Goal: Communication & Community: Answer question/provide support

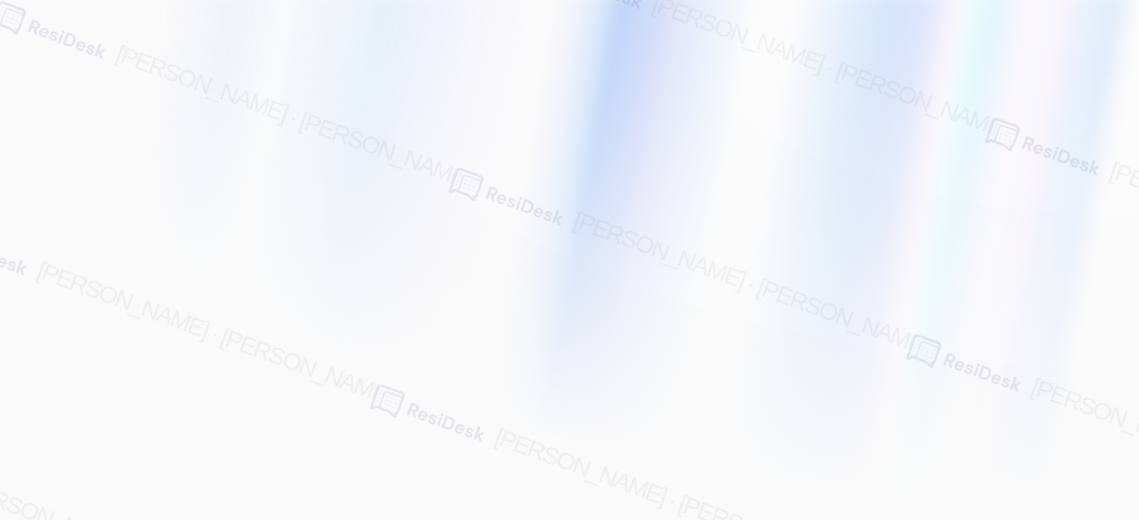
type input "[EMAIL_ADDRESS][PERSON_NAME][PERSON_NAME][PERSON_NAME][DOMAIN_NAME]"
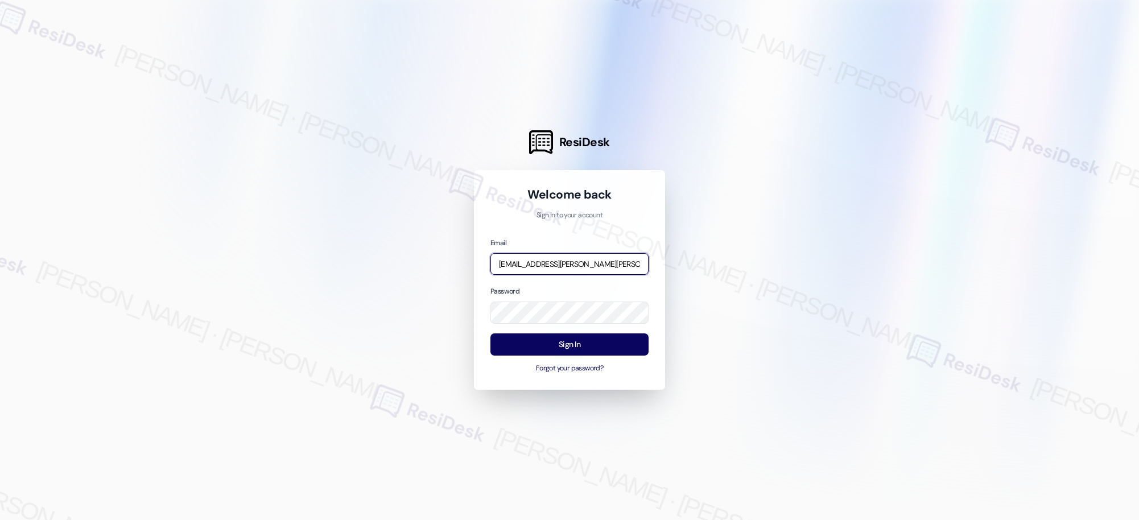
click at [589, 262] on input "[EMAIL_ADDRESS][PERSON_NAME][PERSON_NAME][PERSON_NAME][DOMAIN_NAME]" at bounding box center [569, 264] width 158 height 22
click at [0, 519] on com-1password-button at bounding box center [0, 520] width 0 height 0
click at [592, 265] on input "[EMAIL_ADDRESS][PERSON_NAME][PERSON_NAME][PERSON_NAME][DOMAIN_NAME]" at bounding box center [569, 264] width 158 height 22
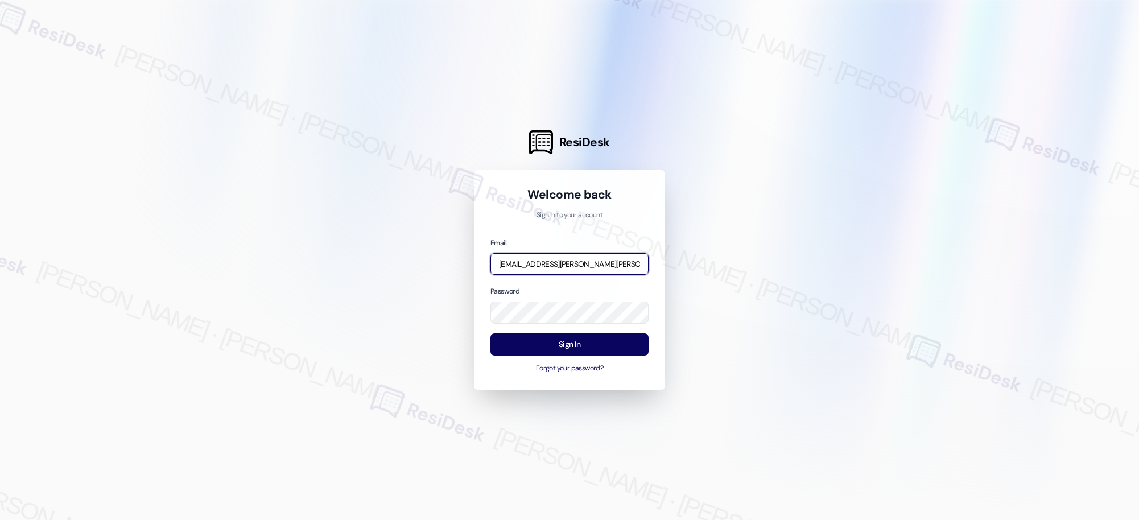
click at [592, 265] on input "[EMAIL_ADDRESS][PERSON_NAME][PERSON_NAME][PERSON_NAME][DOMAIN_NAME]" at bounding box center [569, 264] width 158 height 22
type input "automated-surveys-american_landmark-[PERSON_NAME].[PERSON_NAME]@american_[DOMAI…"
click at [576, 348] on button "Sign In" at bounding box center [569, 344] width 158 height 22
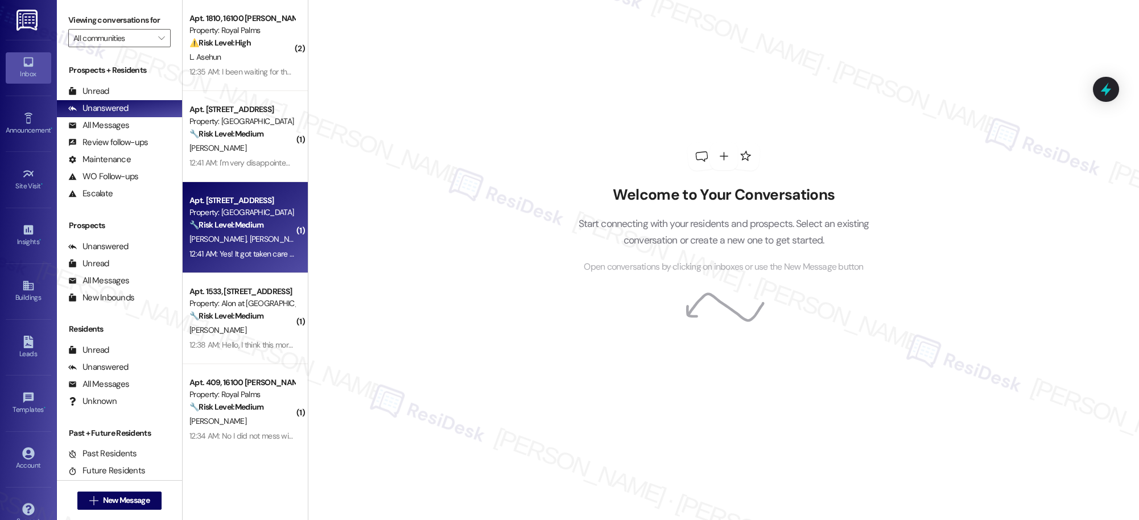
click at [267, 250] on div "12:41 AM: Yes! It got taken care of real quick. Thank you so much for your help…" at bounding box center [314, 254] width 251 height 10
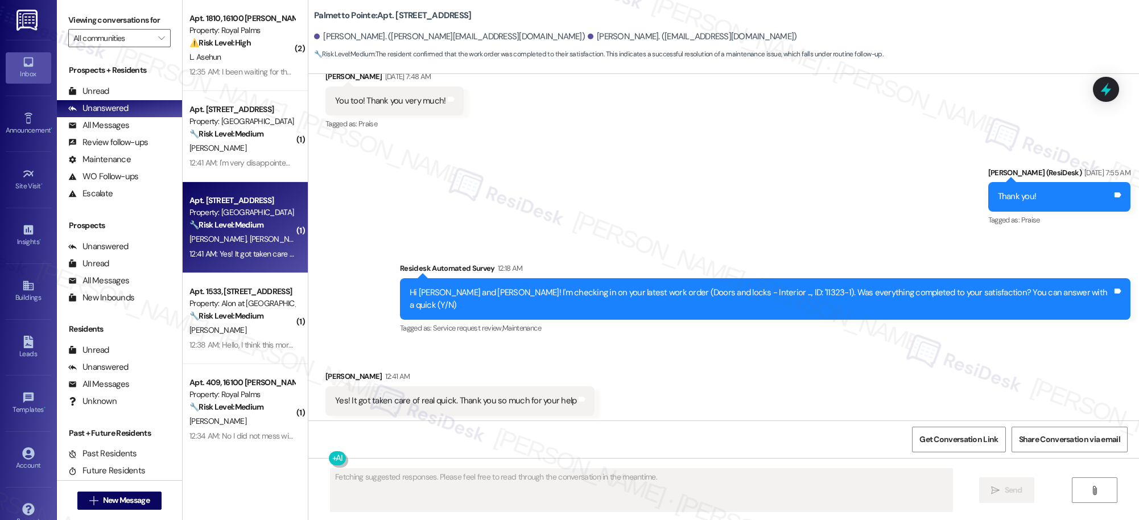
scroll to position [2059, 0]
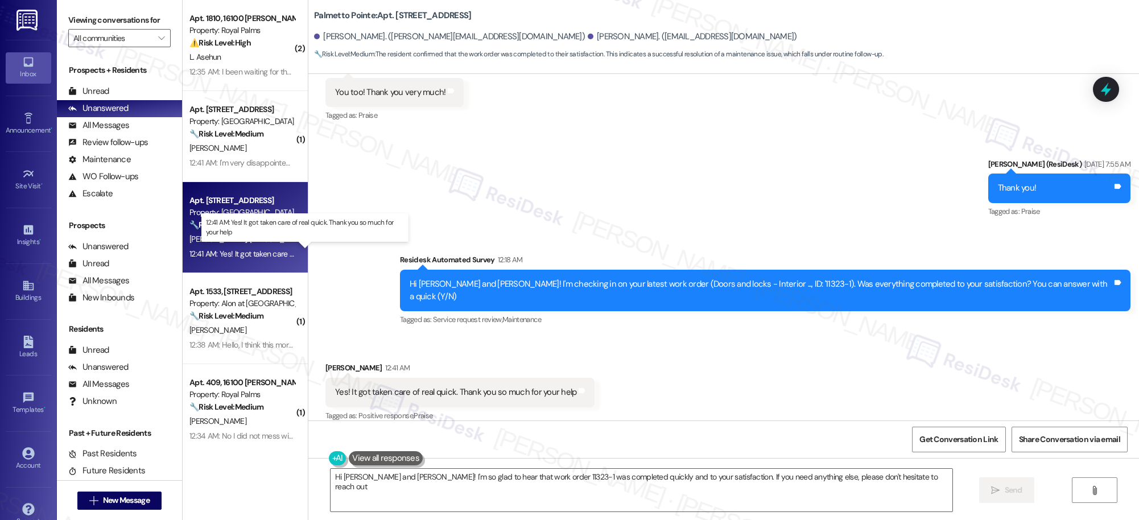
type textarea "Hi [PERSON_NAME] and [PERSON_NAME]! I'm so glad to hear that work order 11323-1…"
click at [158, 36] on icon "" at bounding box center [161, 38] width 6 height 9
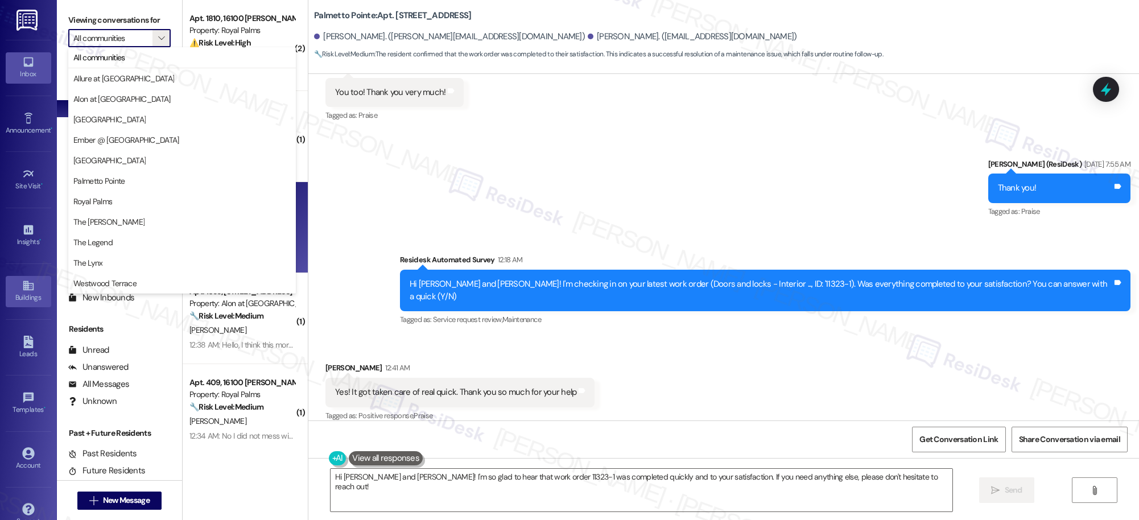
click at [27, 284] on icon at bounding box center [28, 285] width 13 height 13
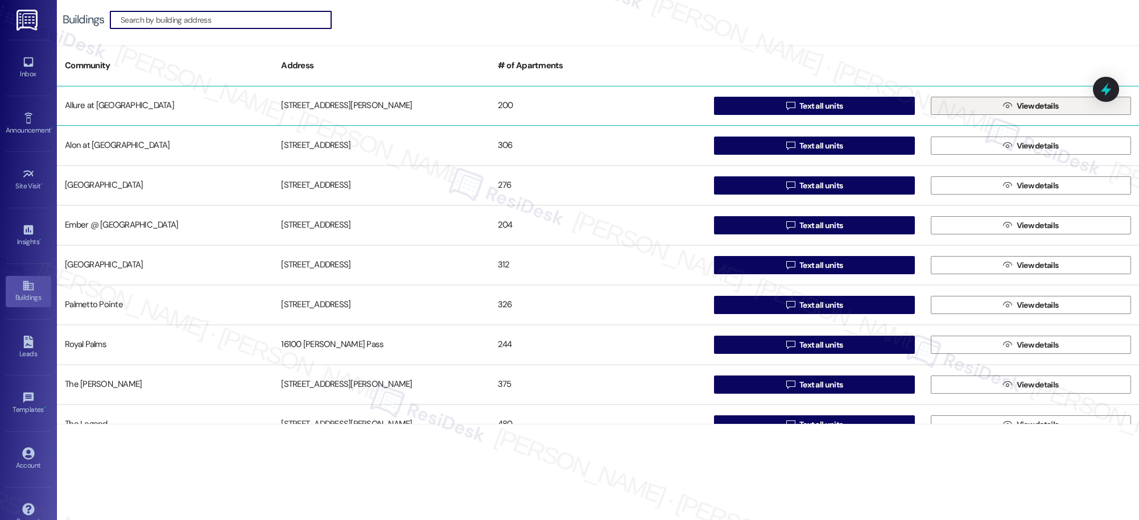
click at [1022, 110] on span "View details" at bounding box center [1038, 106] width 42 height 12
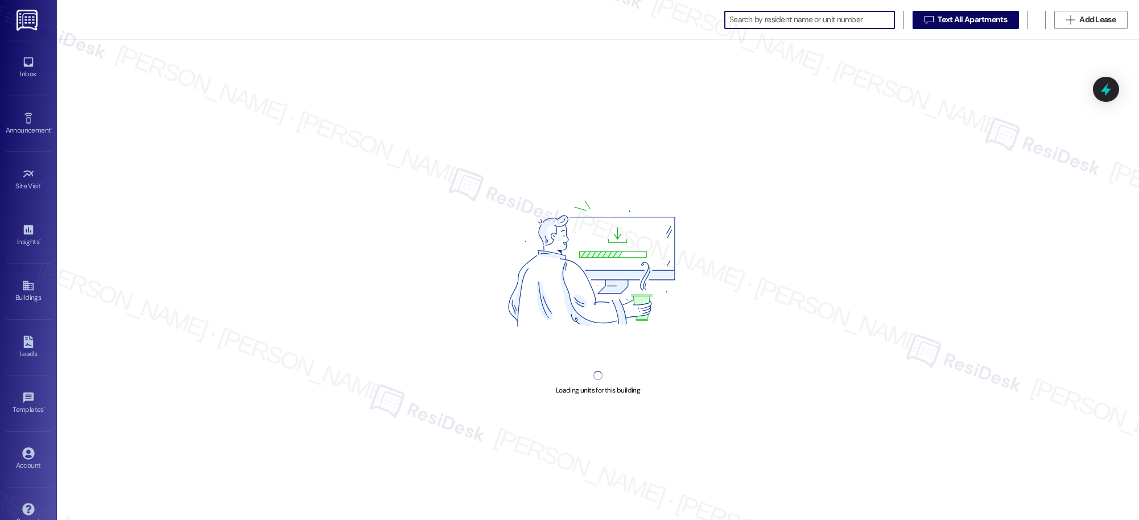
click at [824, 18] on input at bounding box center [811, 20] width 165 height 16
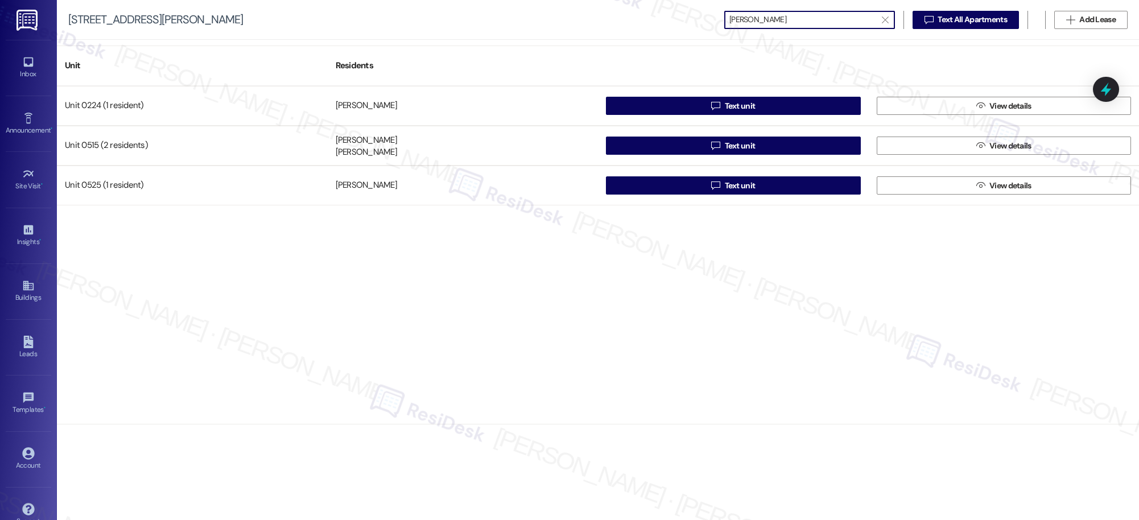
click at [780, 21] on input "[PERSON_NAME]" at bounding box center [802, 20] width 147 height 16
type input "j"
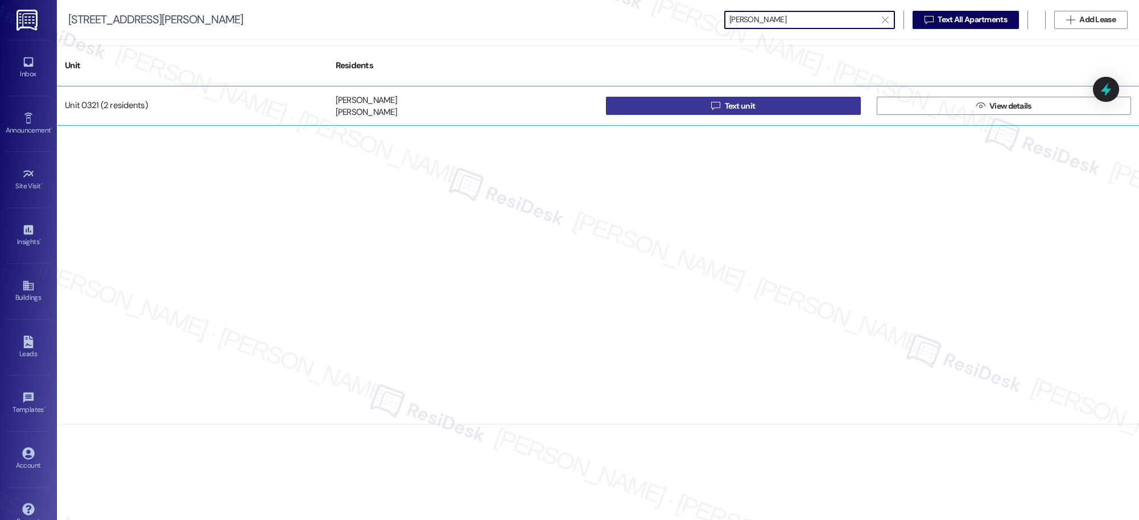
type input "[PERSON_NAME]"
click at [746, 108] on span "Text unit" at bounding box center [740, 106] width 31 height 12
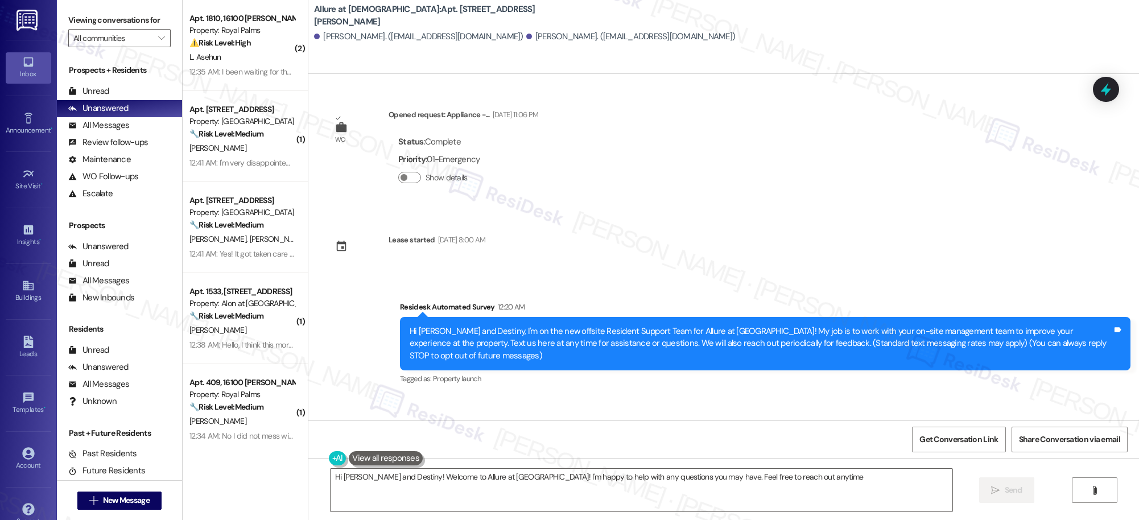
type textarea "Hi [PERSON_NAME] and Destiny! Welcome to Allure at [GEOGRAPHIC_DATA]! I'm happy…"
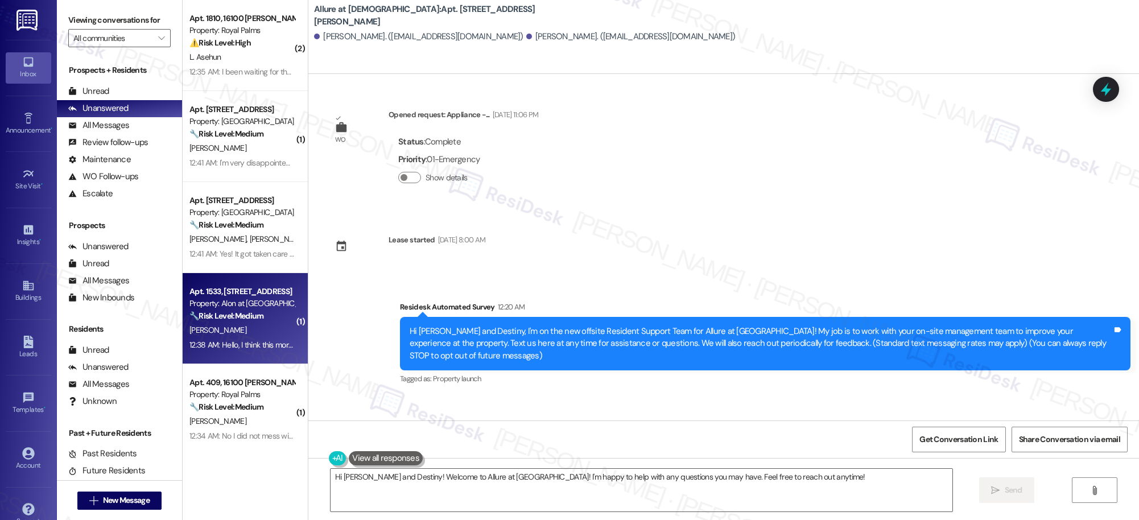
click at [242, 294] on div "Apt. 1533, [STREET_ADDRESS]" at bounding box center [241, 292] width 105 height 12
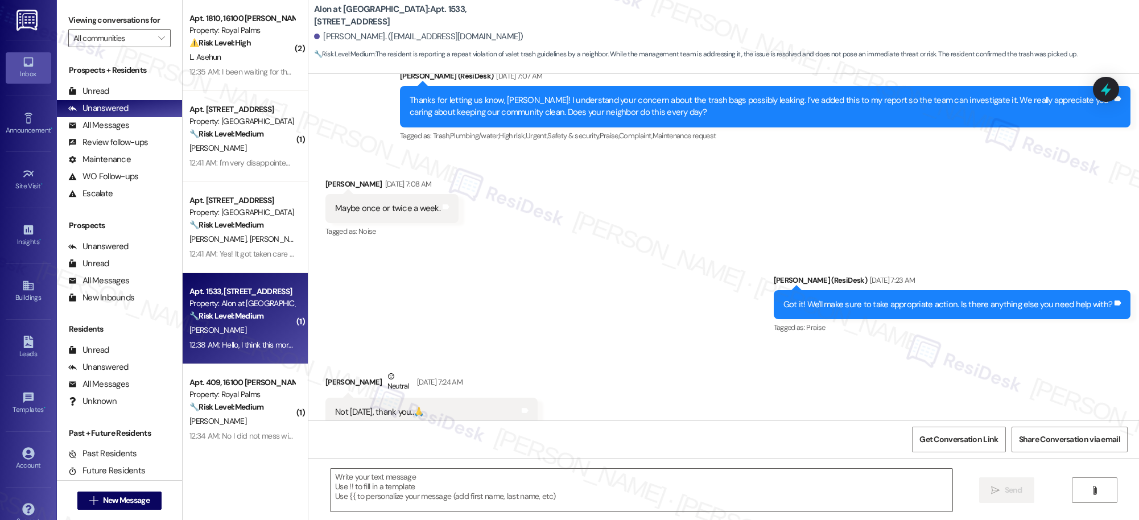
scroll to position [2100, 0]
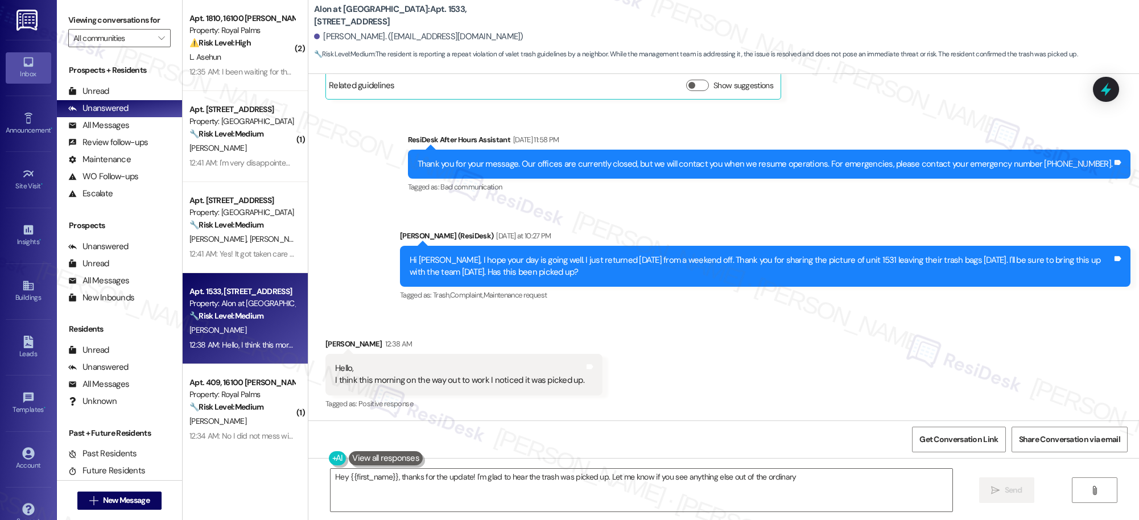
type textarea "Hey {{first_name}}, thanks for the update! I'm glad to hear the trash was picke…"
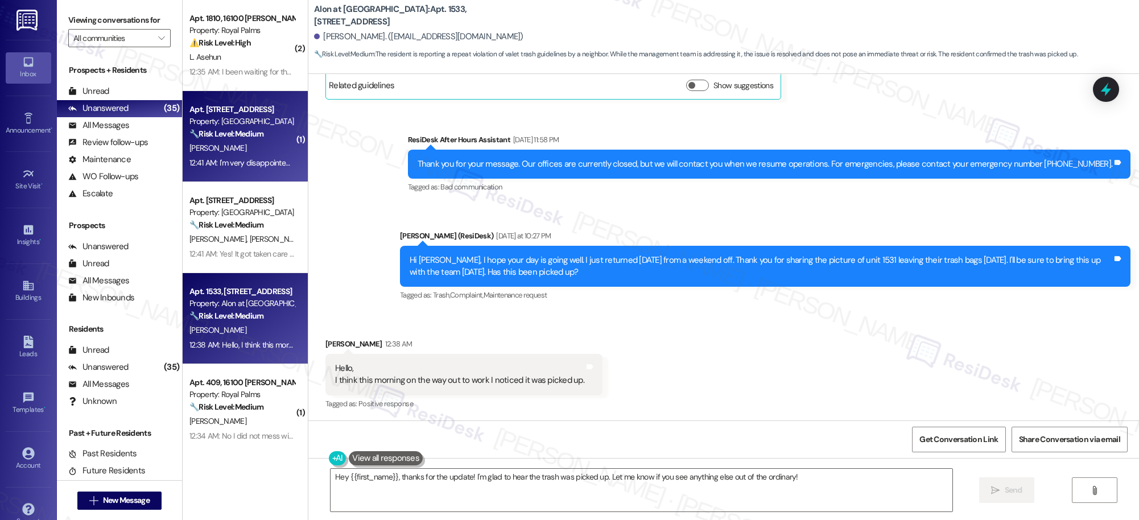
click at [277, 172] on div "Apt. [STREET_ADDRESS] Property: Clear Springs 🔧 Risk Level: Medium The resident…" at bounding box center [245, 136] width 125 height 91
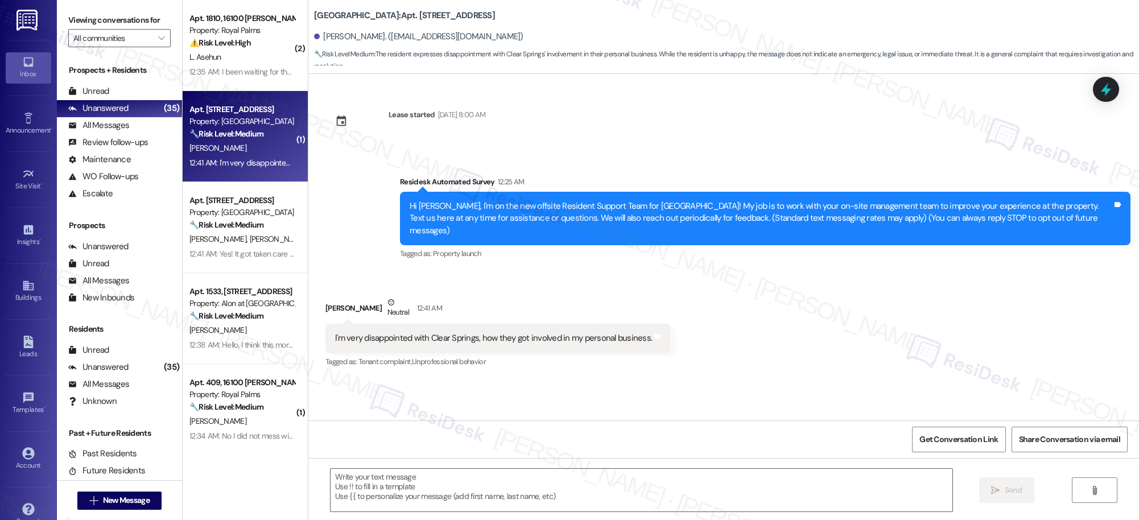
type textarea "Fetching suggested responses. Please feel free to read through the conversation…"
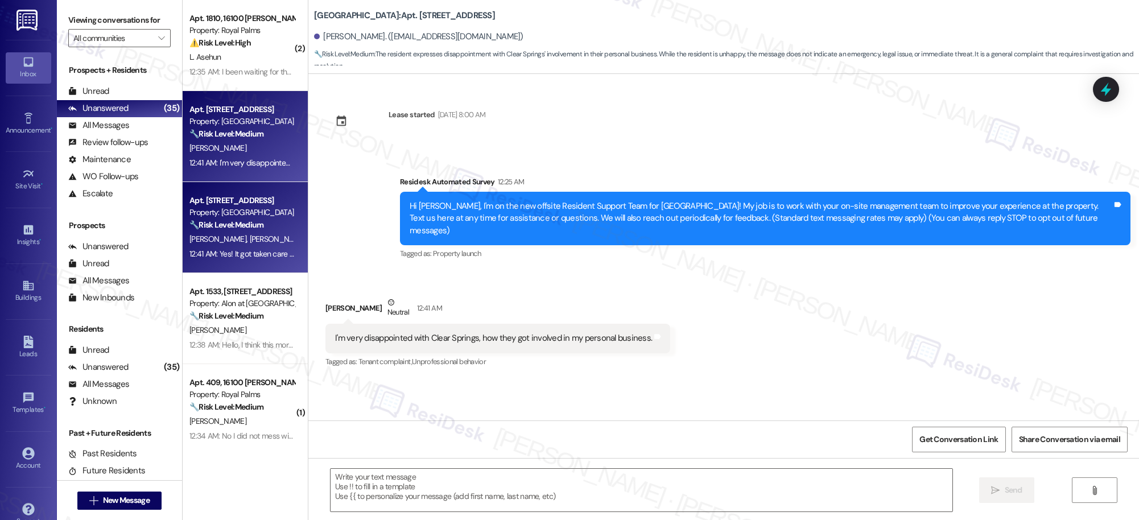
click at [222, 211] on div "Property: [GEOGRAPHIC_DATA]" at bounding box center [241, 213] width 105 height 12
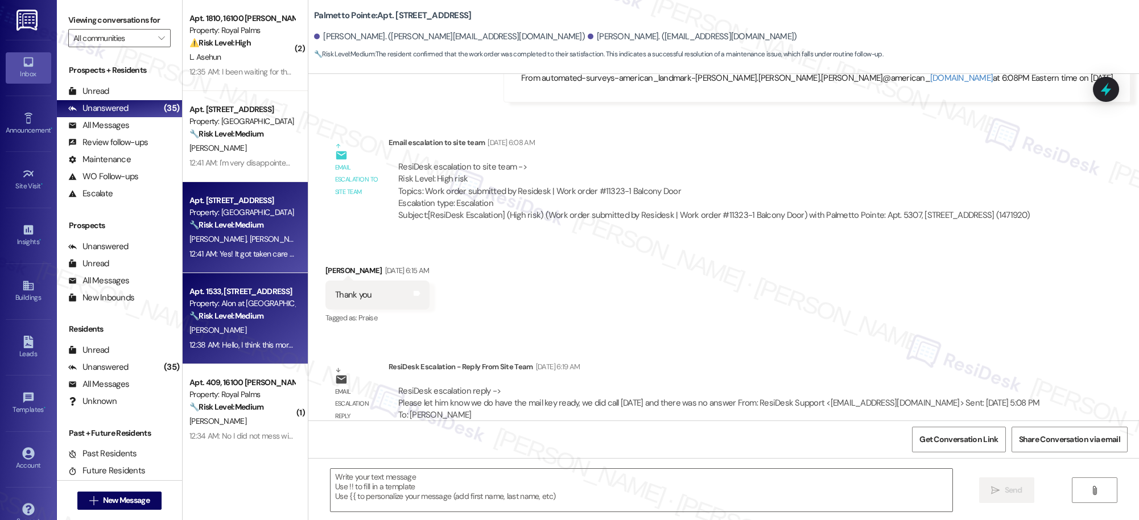
type textarea "Fetching suggested responses. Please feel free to read through the conversation…"
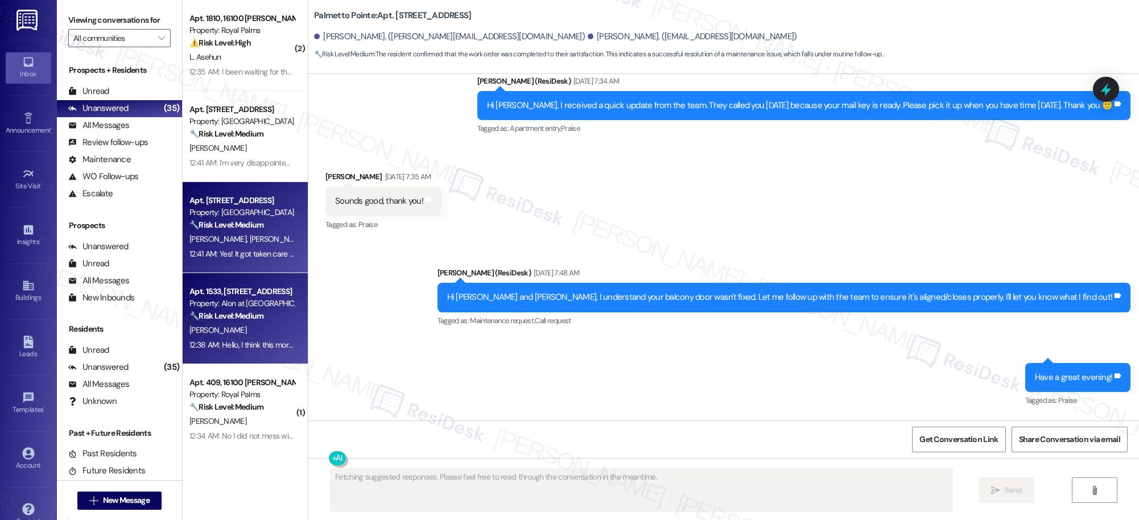
click at [229, 296] on div "Apt. 1533, [STREET_ADDRESS]" at bounding box center [241, 292] width 105 height 12
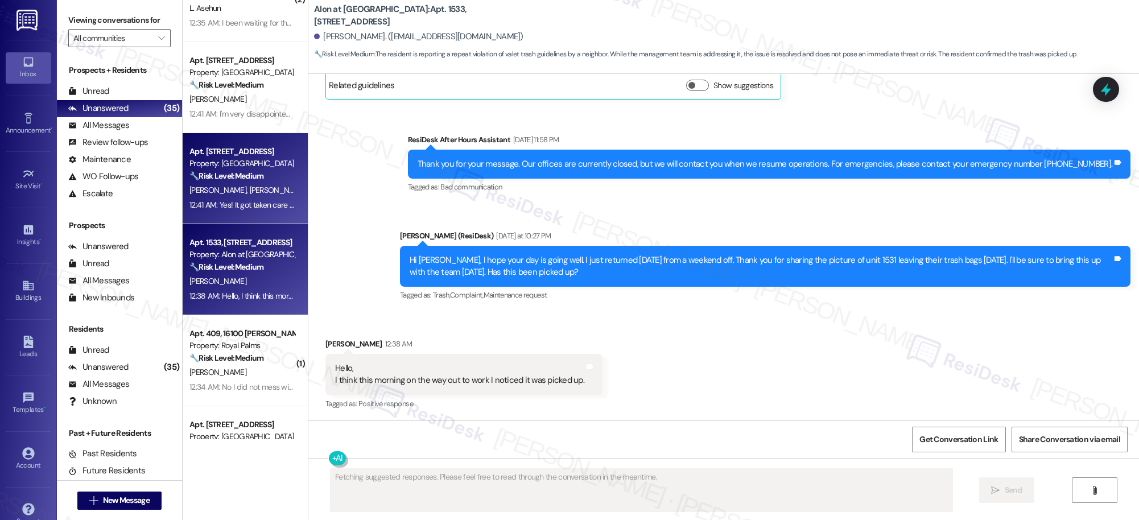
scroll to position [61, 0]
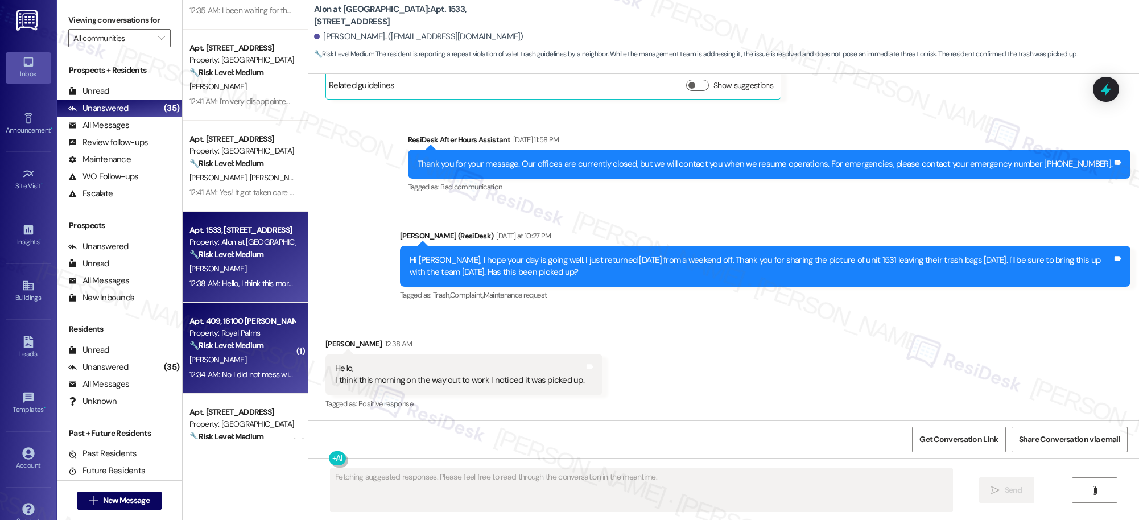
click at [238, 320] on div "Apt. 409, 16100 [PERSON_NAME] Pass" at bounding box center [241, 321] width 105 height 12
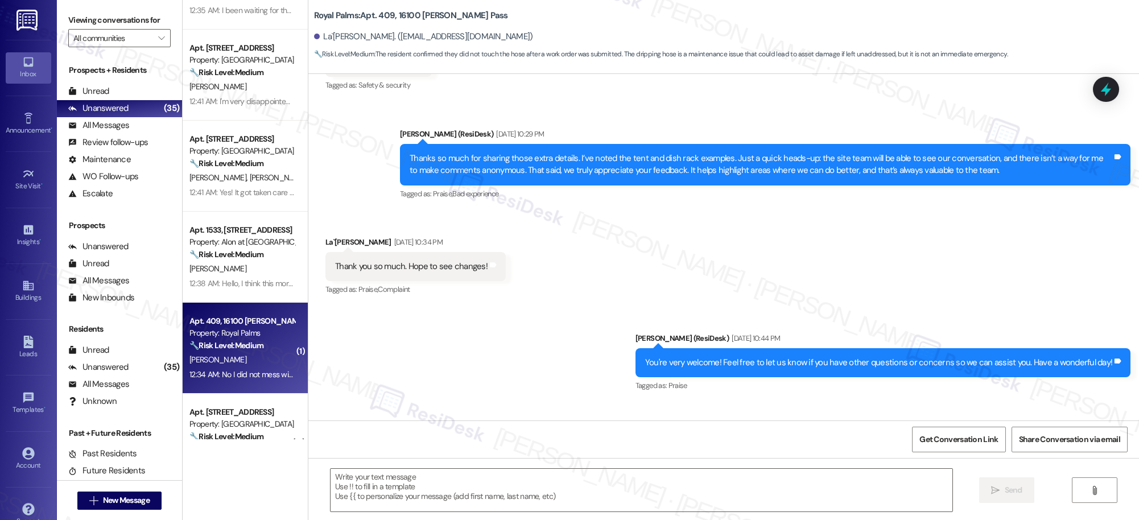
scroll to position [121, 0]
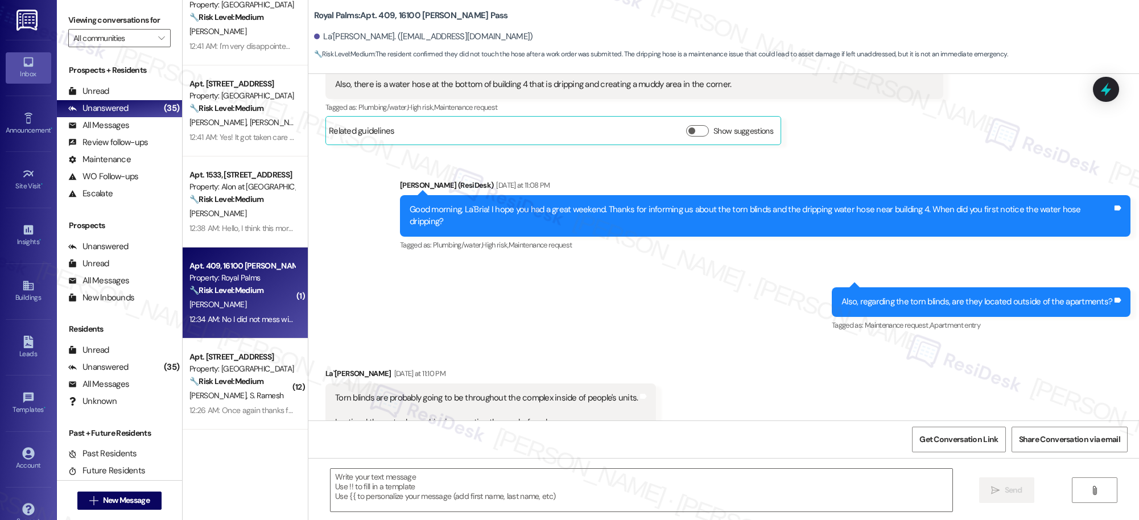
type textarea "Fetching suggested responses. Please feel free to read through the conversation…"
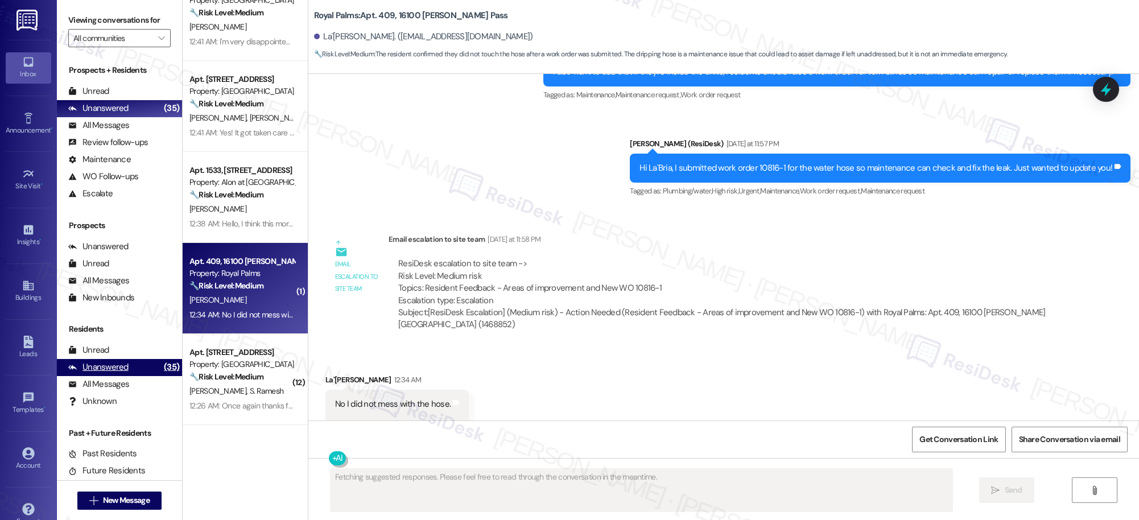
scroll to position [2012, 0]
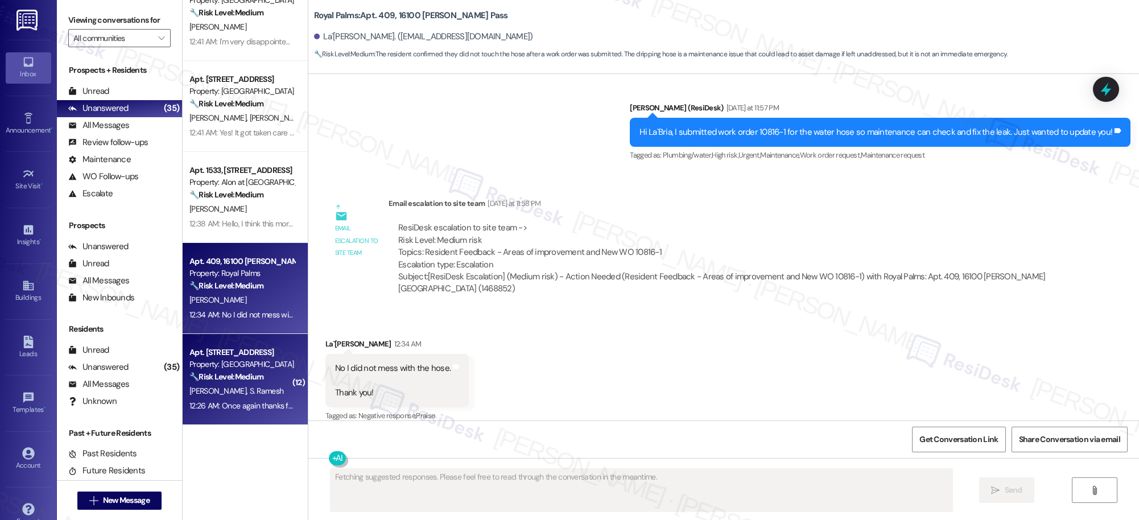
click at [207, 367] on div "Property: [GEOGRAPHIC_DATA]" at bounding box center [241, 364] width 105 height 12
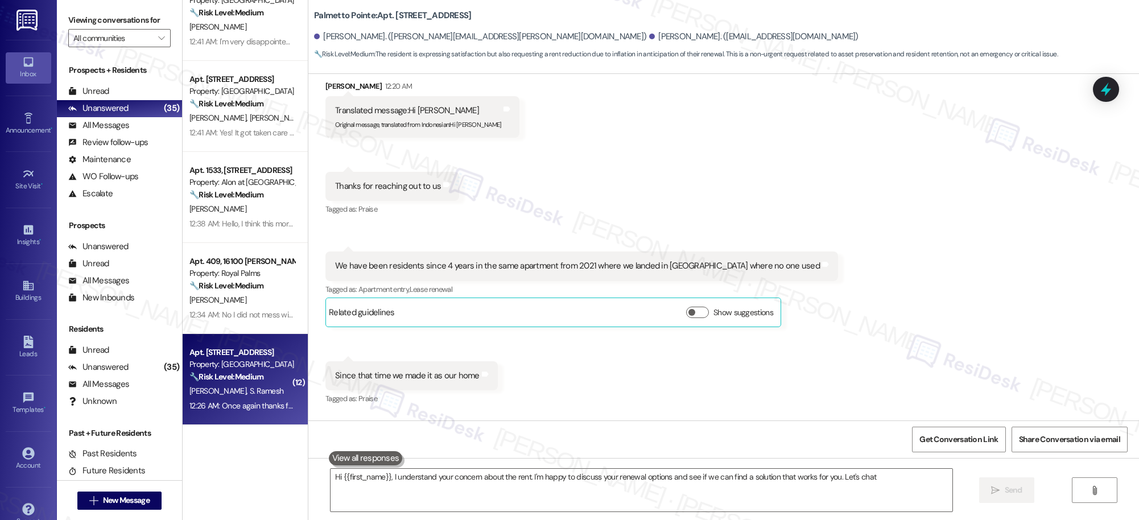
type textarea "Hi {{first_name}}, I understand your concern about the rent. I'm happy to discu…"
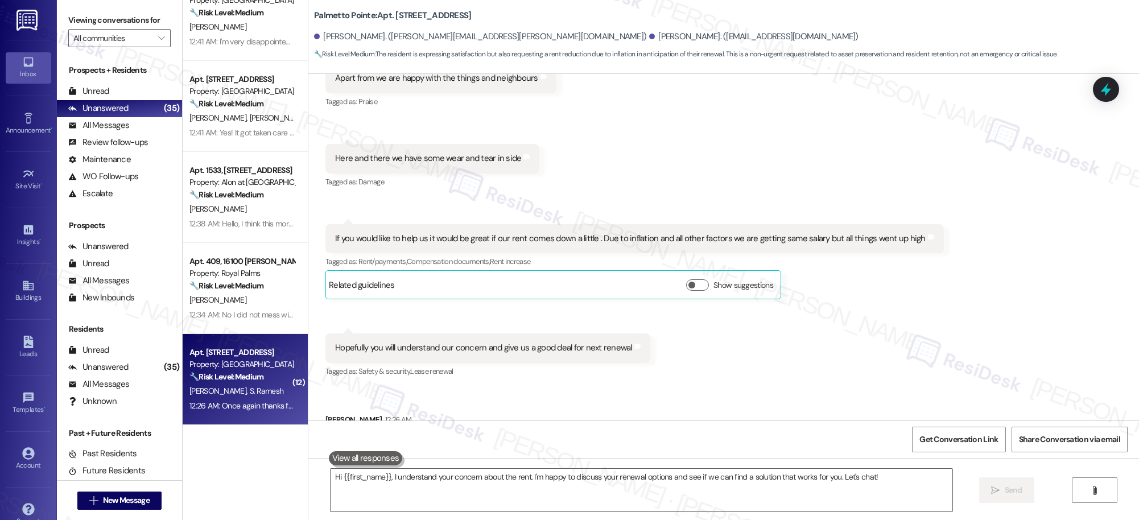
scroll to position [1123, 0]
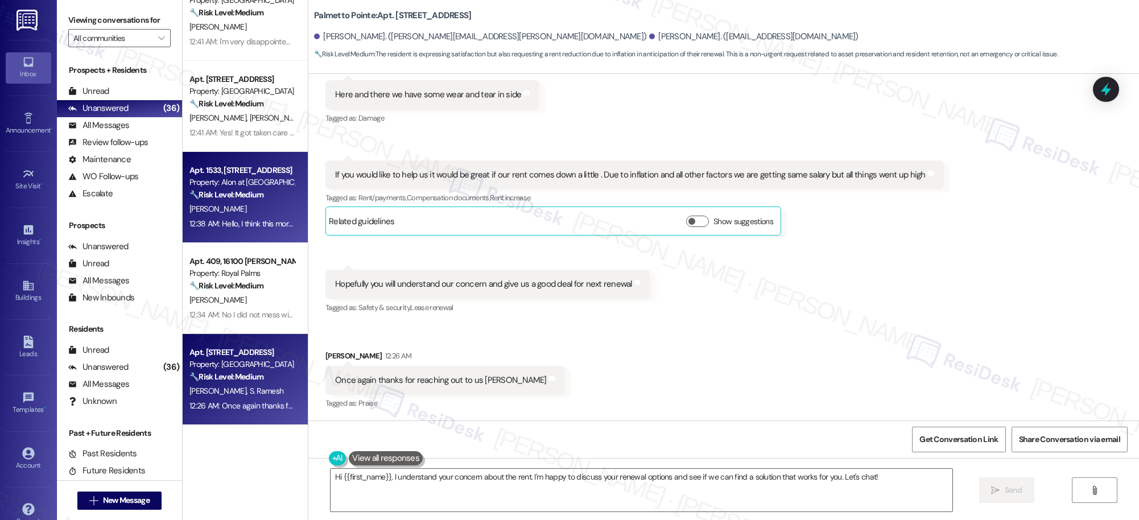
click at [226, 218] on div "12:38 AM: Hello, I think this morning on the way out to work I noticed it was p…" at bounding box center [328, 223] width 278 height 10
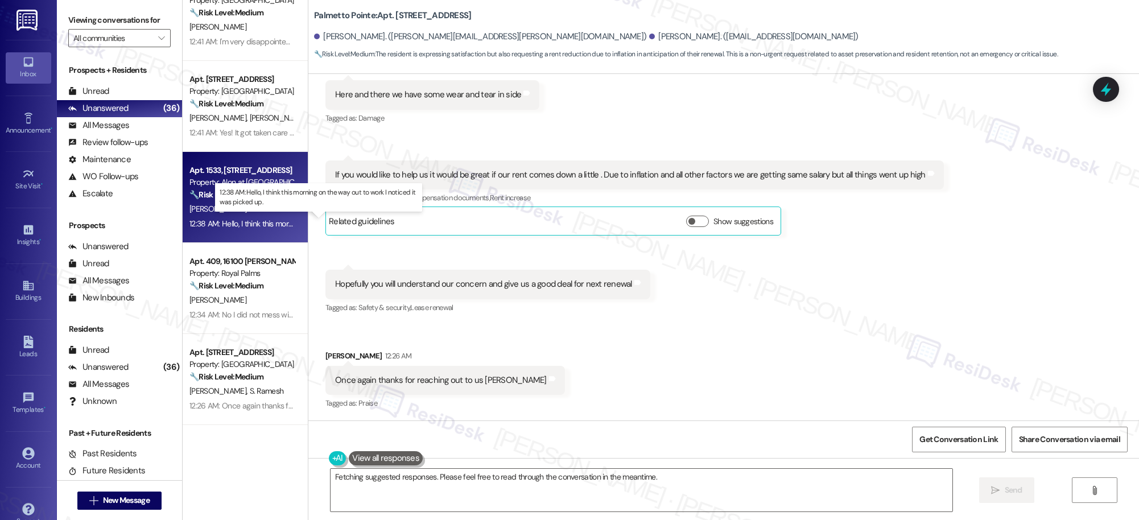
scroll to position [2100, 0]
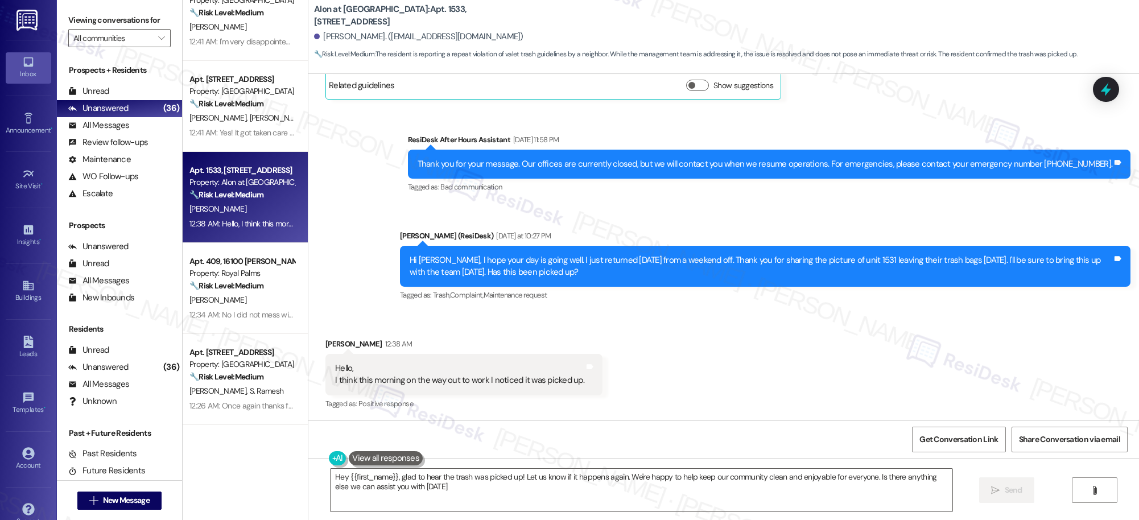
type textarea "Hey {{first_name}}, glad to hear the trash was picked up! Let us know if it hap…"
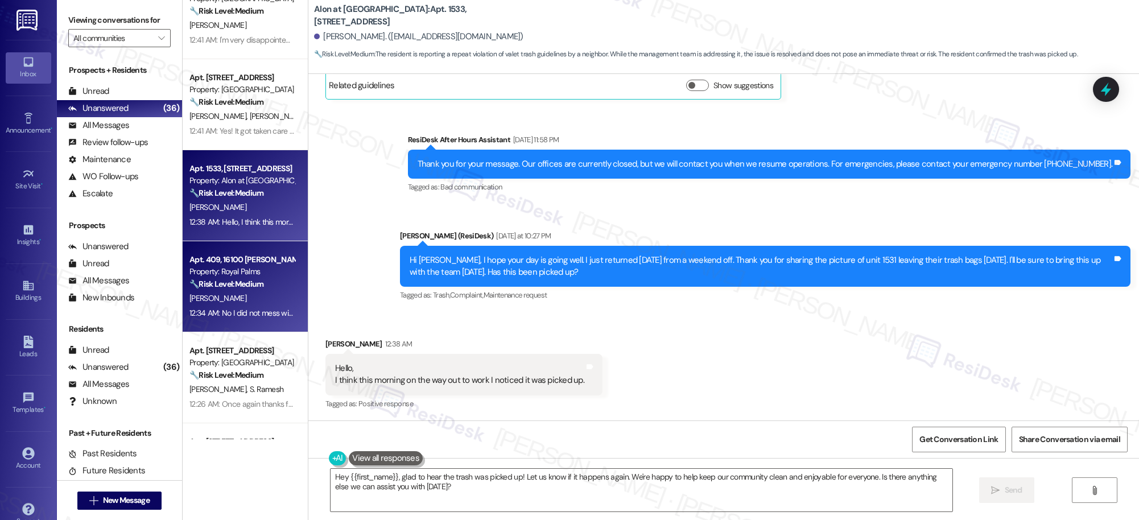
click at [247, 276] on div "( 2 ) Apt. 1810, 16100 [PERSON_NAME] Pass Property: Royal Palms ⚠️ Risk Level: …" at bounding box center [245, 219] width 125 height 439
click at [236, 286] on div "( 2 ) Apt. 1810, 16100 [PERSON_NAME] Pass Property: Royal Palms ⚠️ Risk Level: …" at bounding box center [245, 219] width 125 height 439
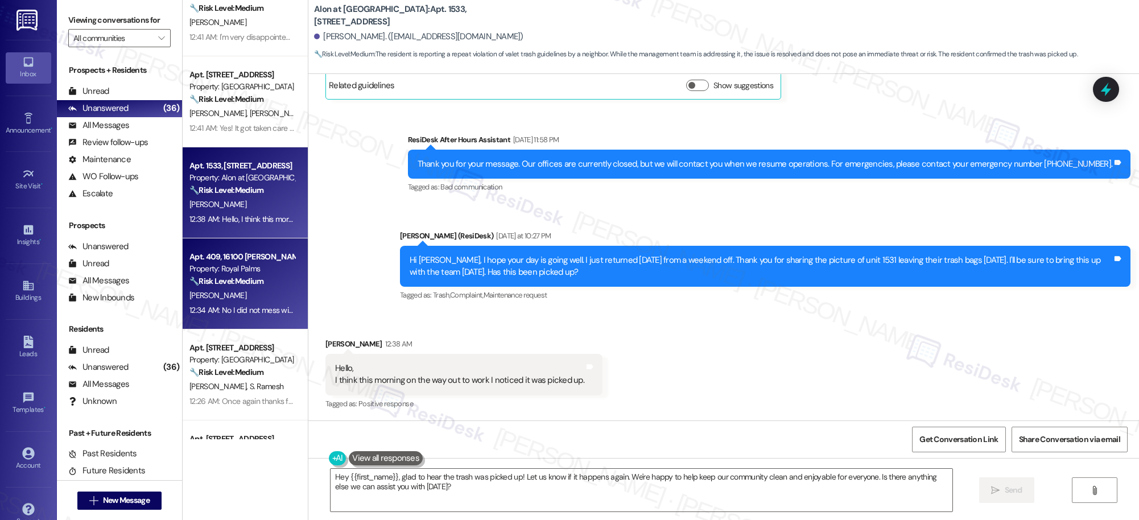
click at [234, 286] on strong "🔧 Risk Level: Medium" at bounding box center [226, 281] width 74 height 10
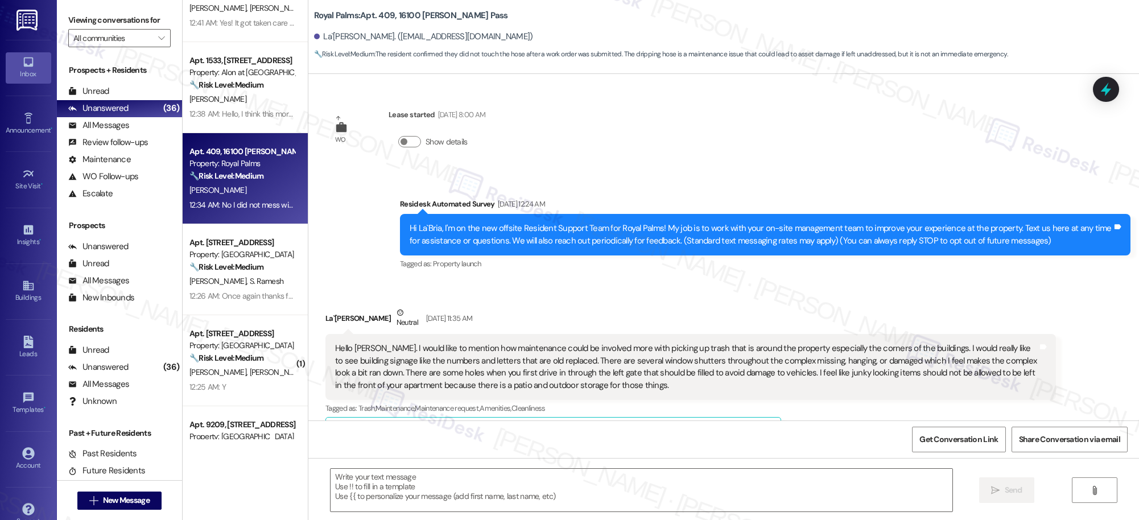
scroll to position [233, 0]
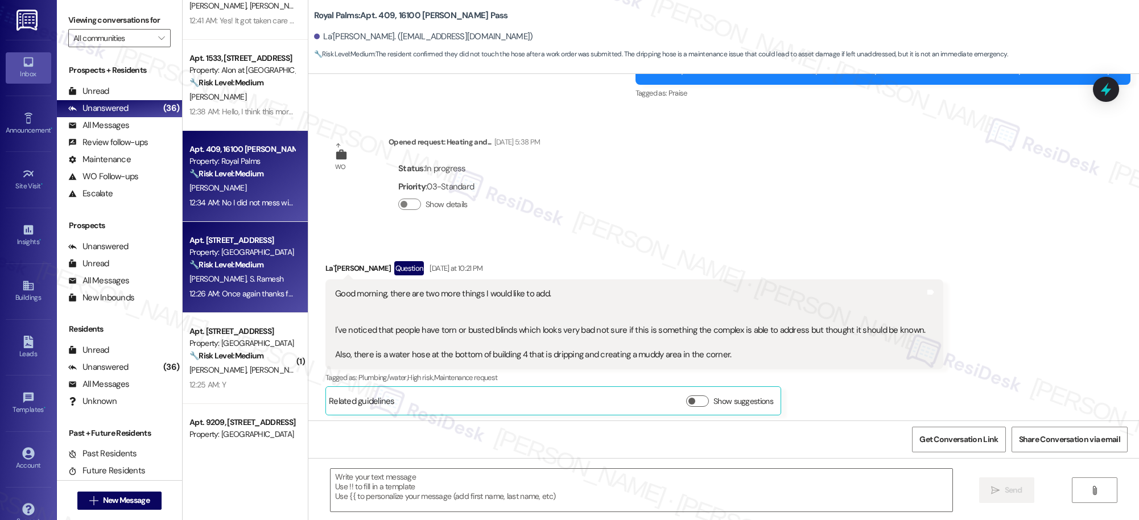
type textarea "Fetching suggested responses. Please feel free to read through the conversation…"
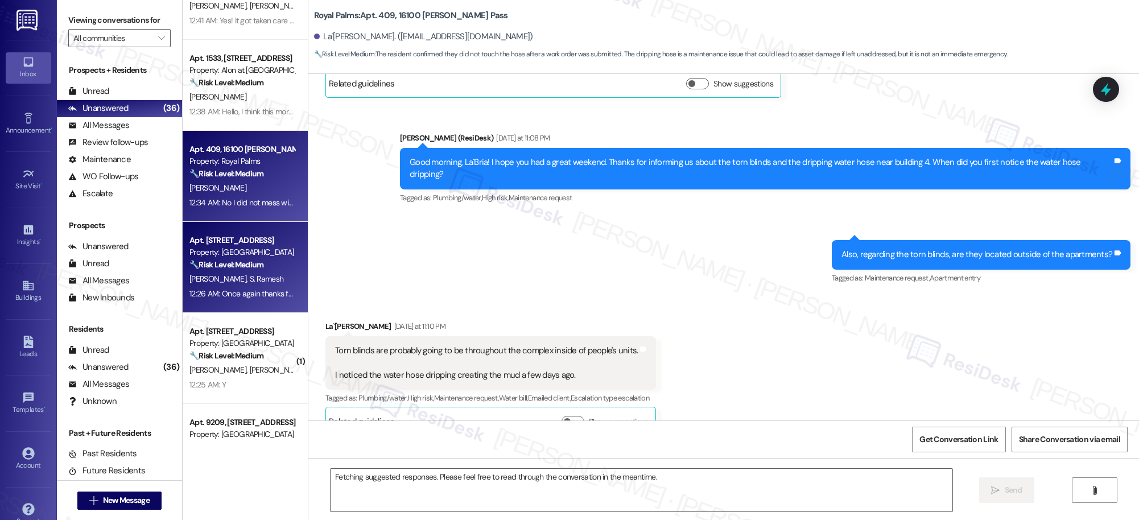
click at [266, 259] on div "🔧 Risk Level: Medium The resident is expressing satisfaction but also requestin…" at bounding box center [241, 265] width 105 height 12
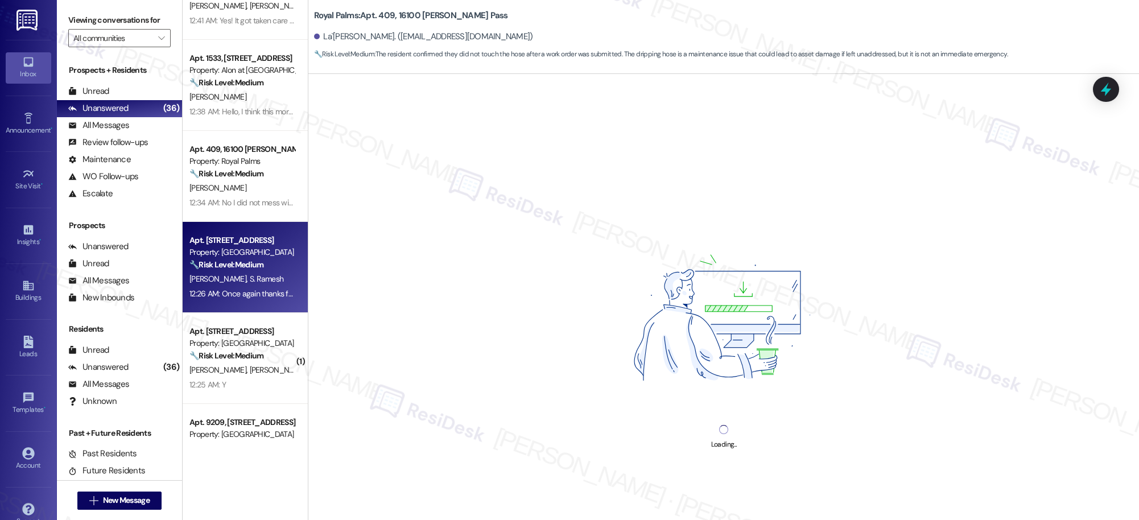
scroll to position [258, 0]
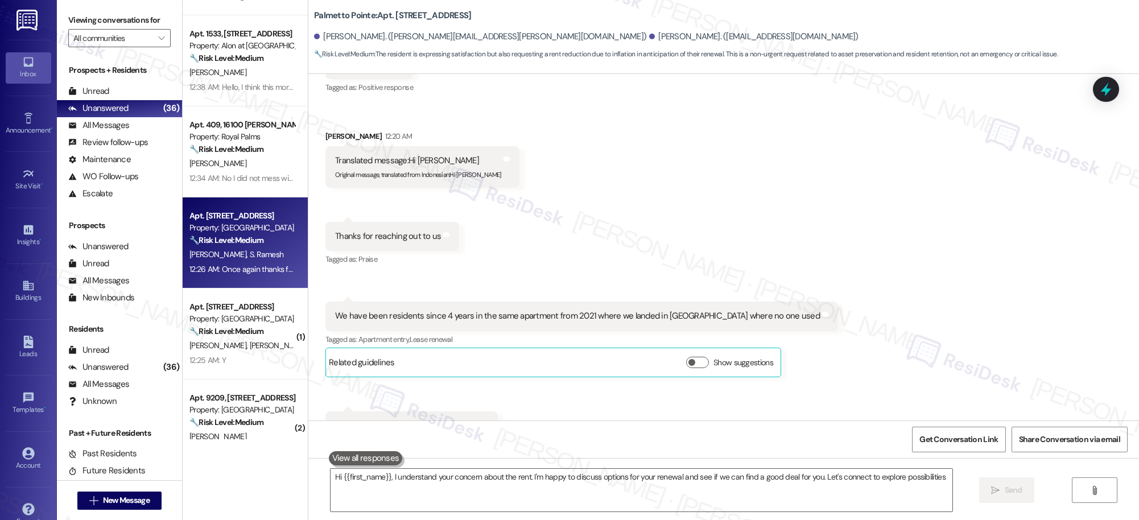
type textarea "Hi {{first_name}}, I understand your concern about the rent. I'm happy to discu…"
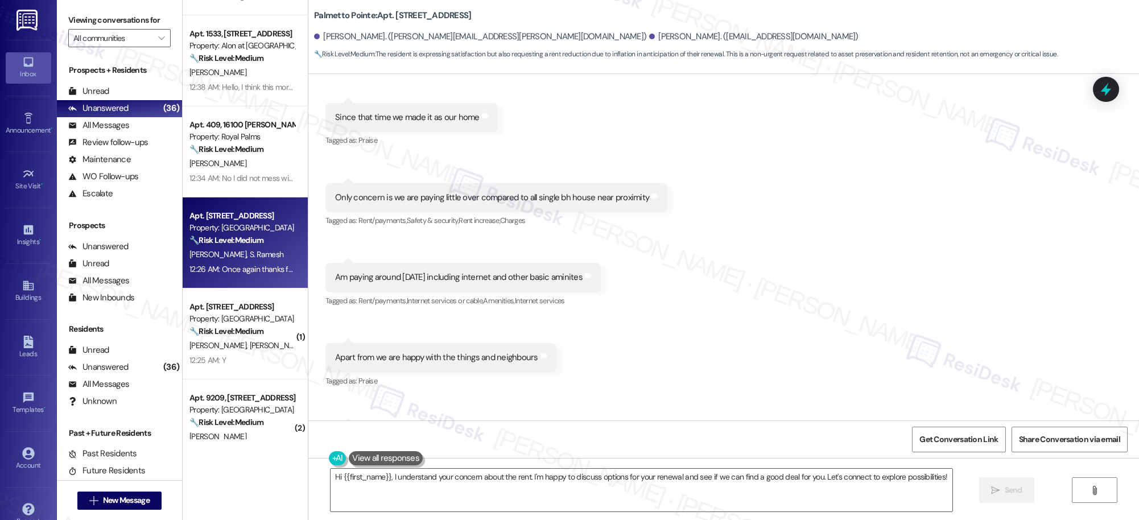
scroll to position [816, 0]
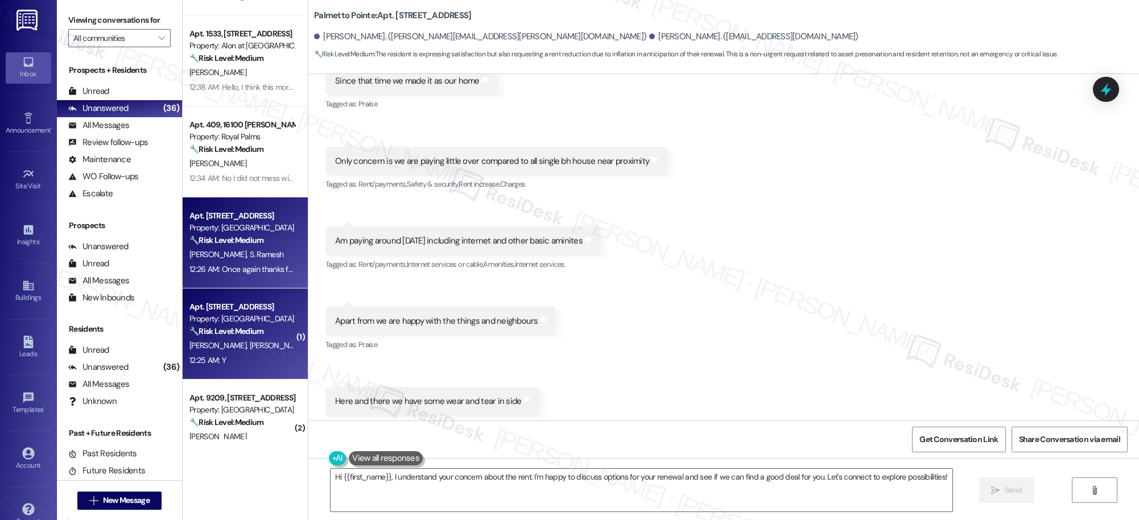
click at [249, 370] on div "Apt. 3107, [STREET_ADDRESS] Property: [GEOGRAPHIC_DATA] 🔧 Risk Level: Medium Th…" at bounding box center [245, 333] width 125 height 91
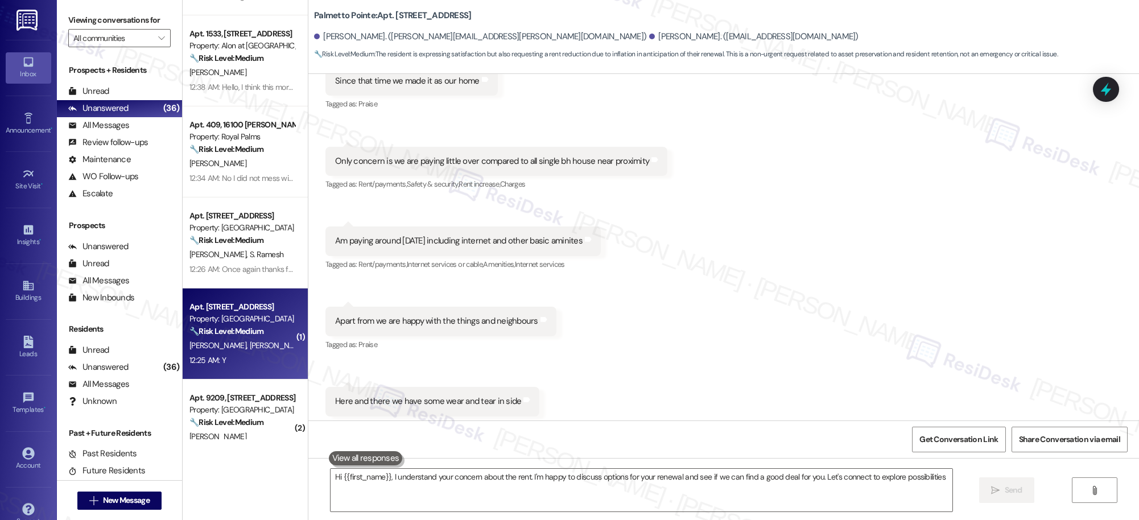
type textarea "Hi {{first_name}}, I understand your concern about the rent. I'm happy to discu…"
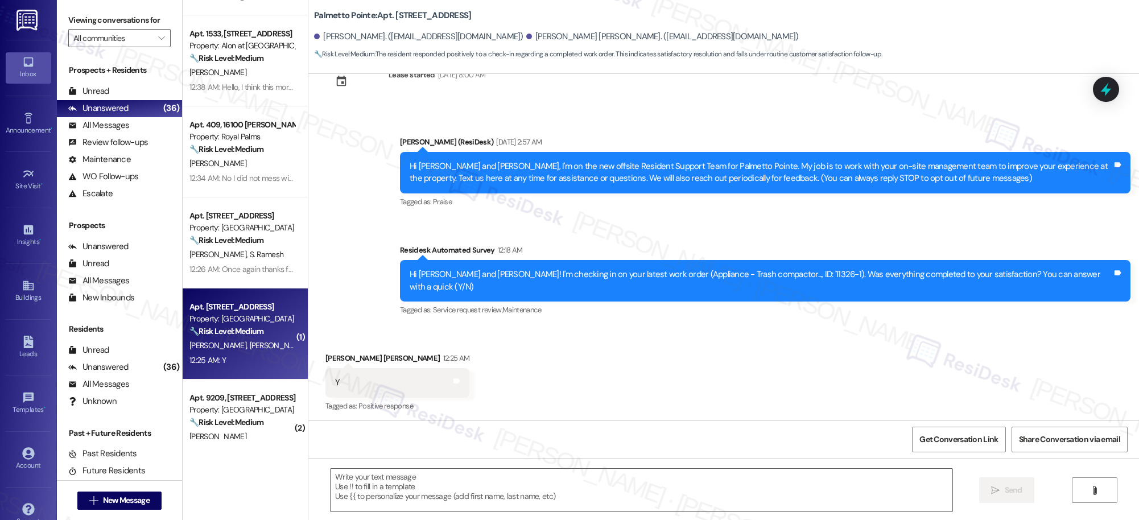
type textarea "Fetching suggested responses. Please feel free to read through the conversation…"
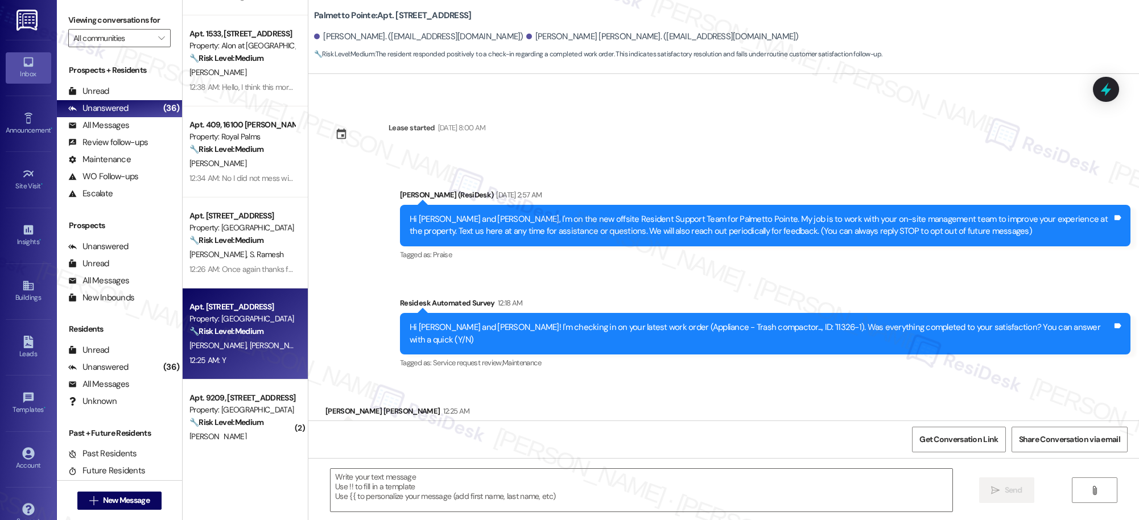
scroll to position [168, 0]
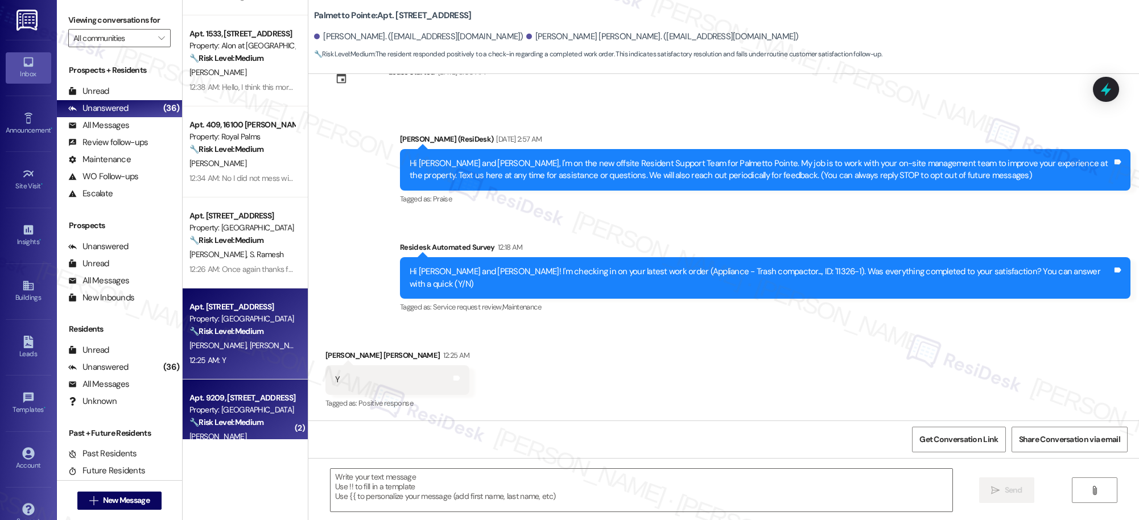
click at [250, 432] on div "[PERSON_NAME]" at bounding box center [242, 437] width 108 height 14
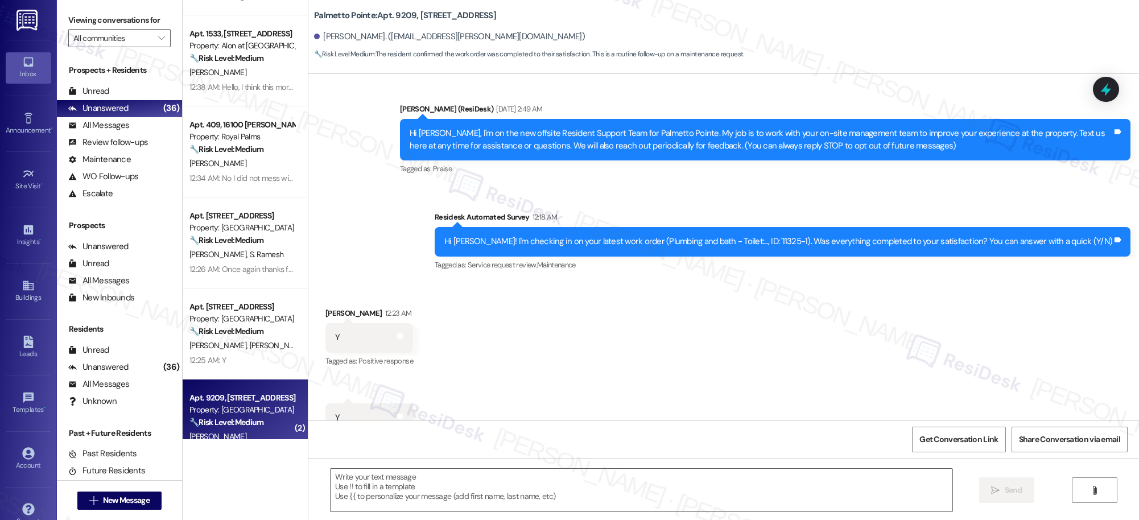
scroll to position [239, 0]
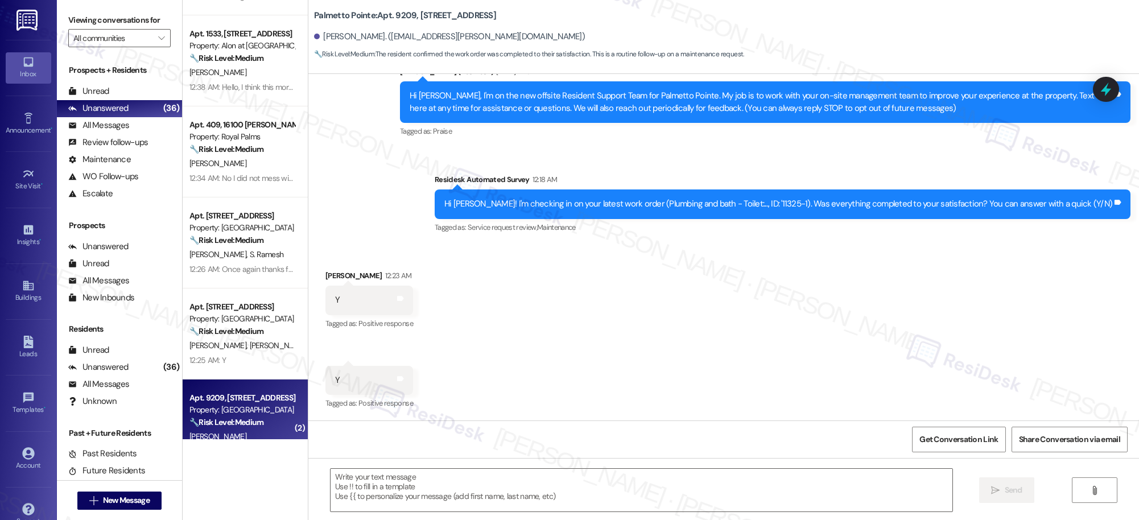
type textarea "Fetching suggested responses. Please feel free to read through the conversation…"
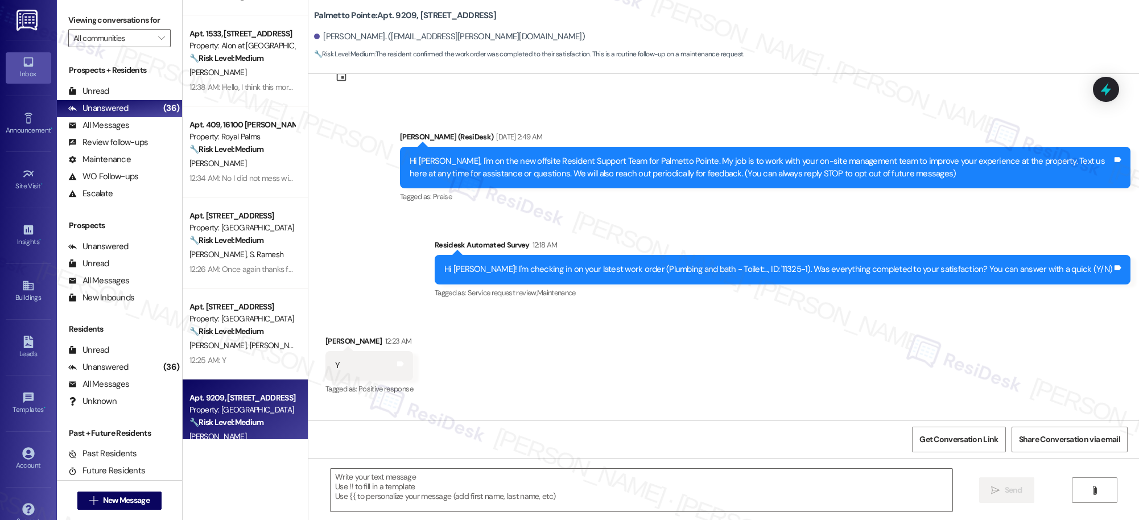
scroll to position [172, 0]
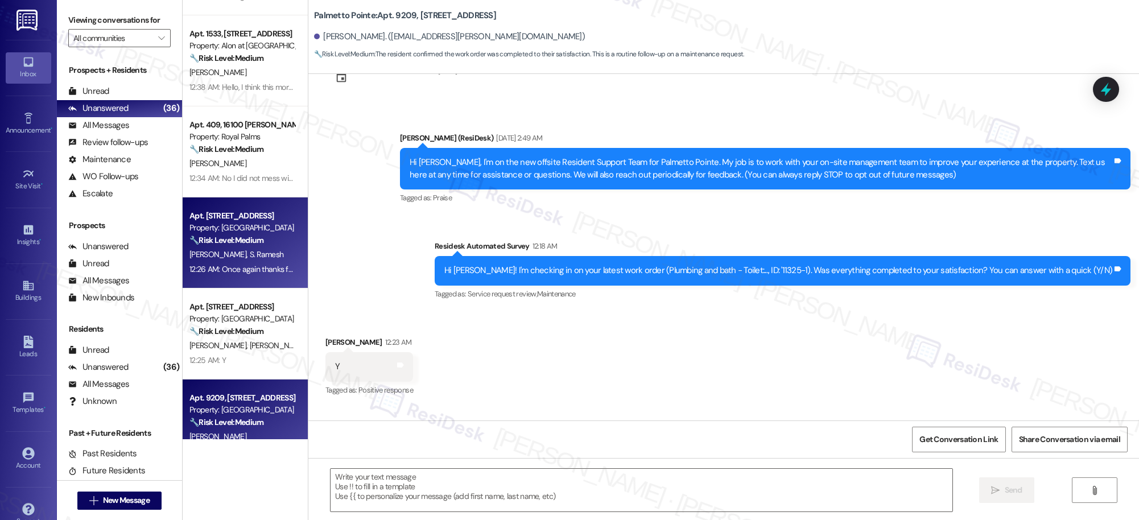
click at [282, 278] on div "Apt. 6207, [STREET_ADDRESS] Property: [GEOGRAPHIC_DATA] 🔧 Risk Level: Medium Th…" at bounding box center [245, 242] width 125 height 91
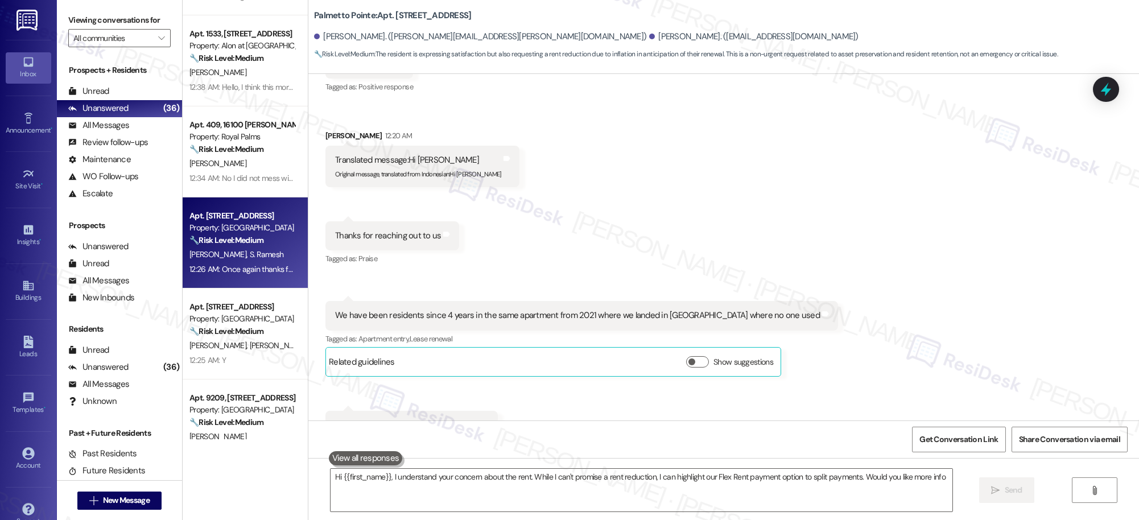
type textarea "Hi {{first_name}}, I understand your concern about the rent. While I can't prom…"
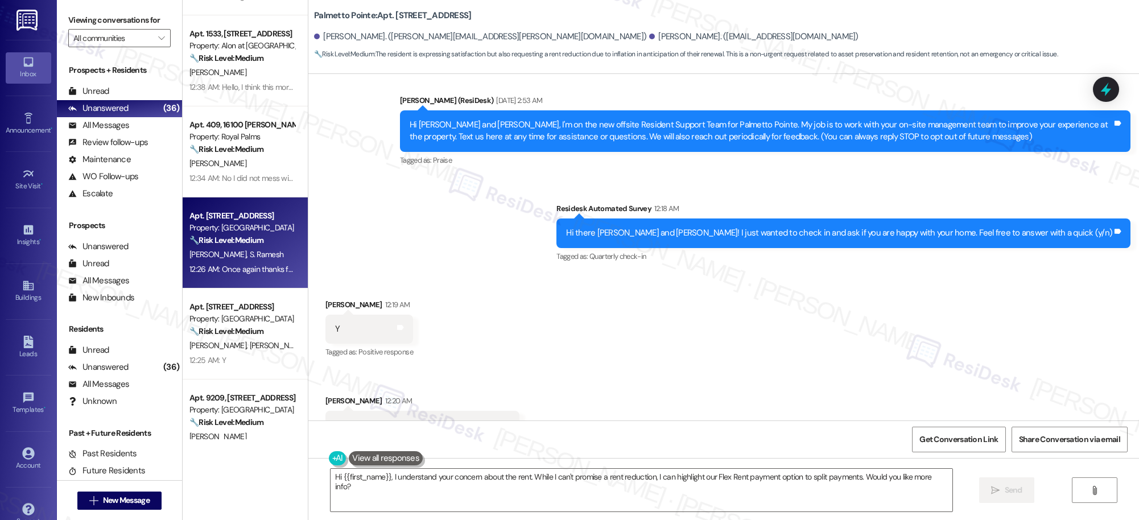
scroll to position [208, 0]
